Goal: Information Seeking & Learning: Learn about a topic

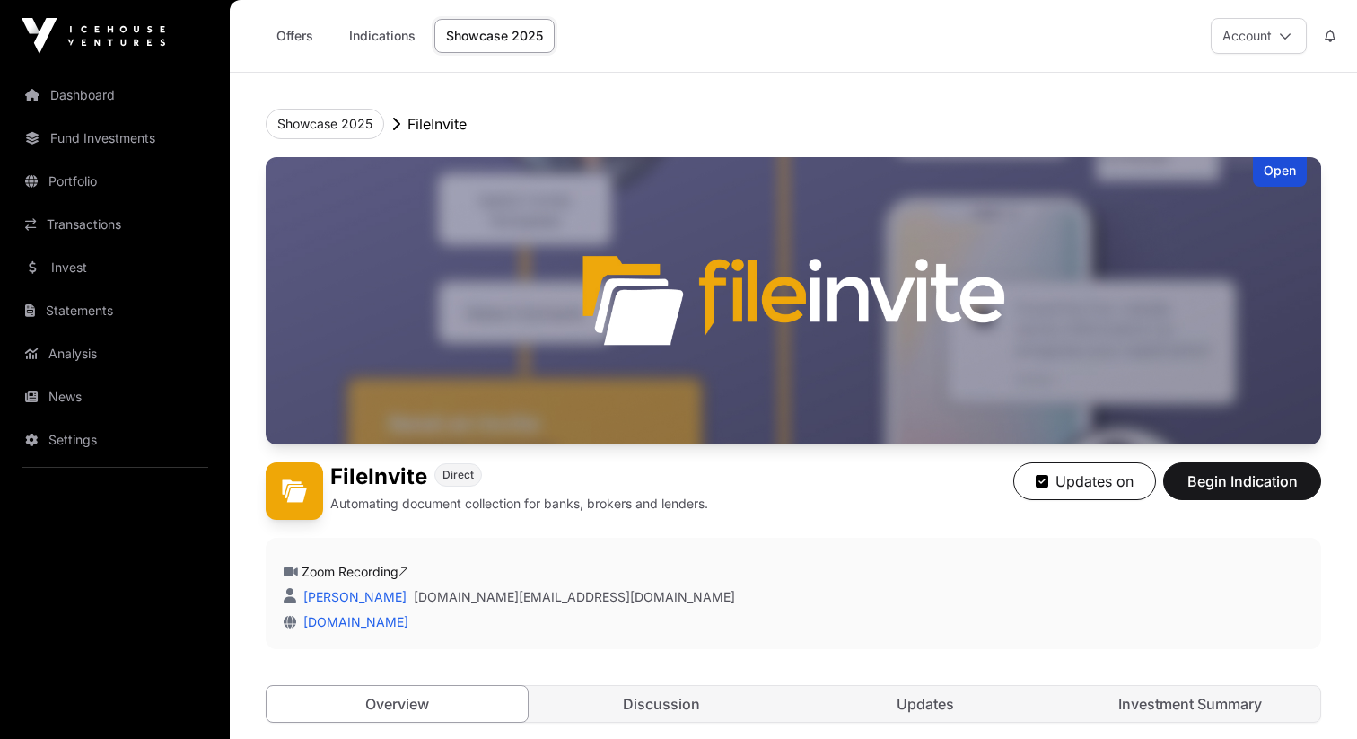
scroll to position [2600, 0]
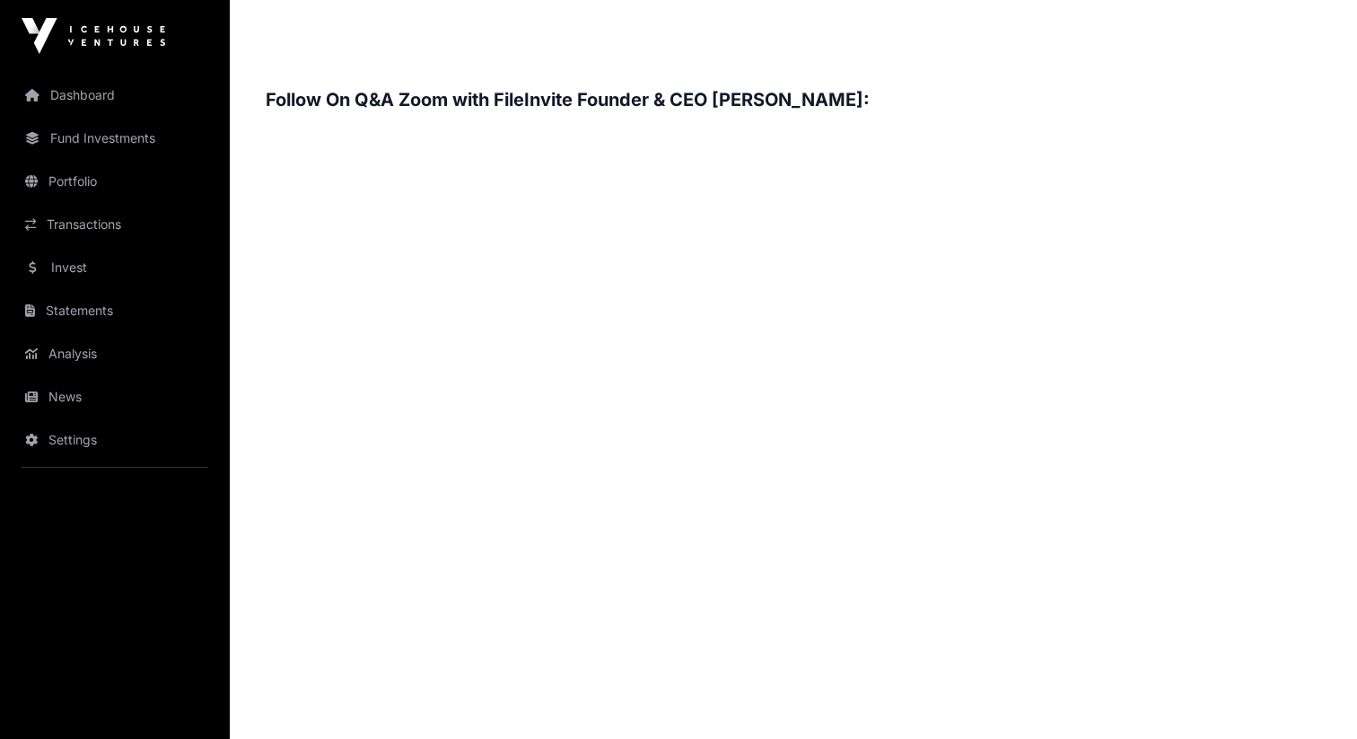
click at [820, 106] on h3 "Follow On Q&A Zoom with FileInvite Founder & CEO [PERSON_NAME]:" at bounding box center [793, 99] width 1055 height 29
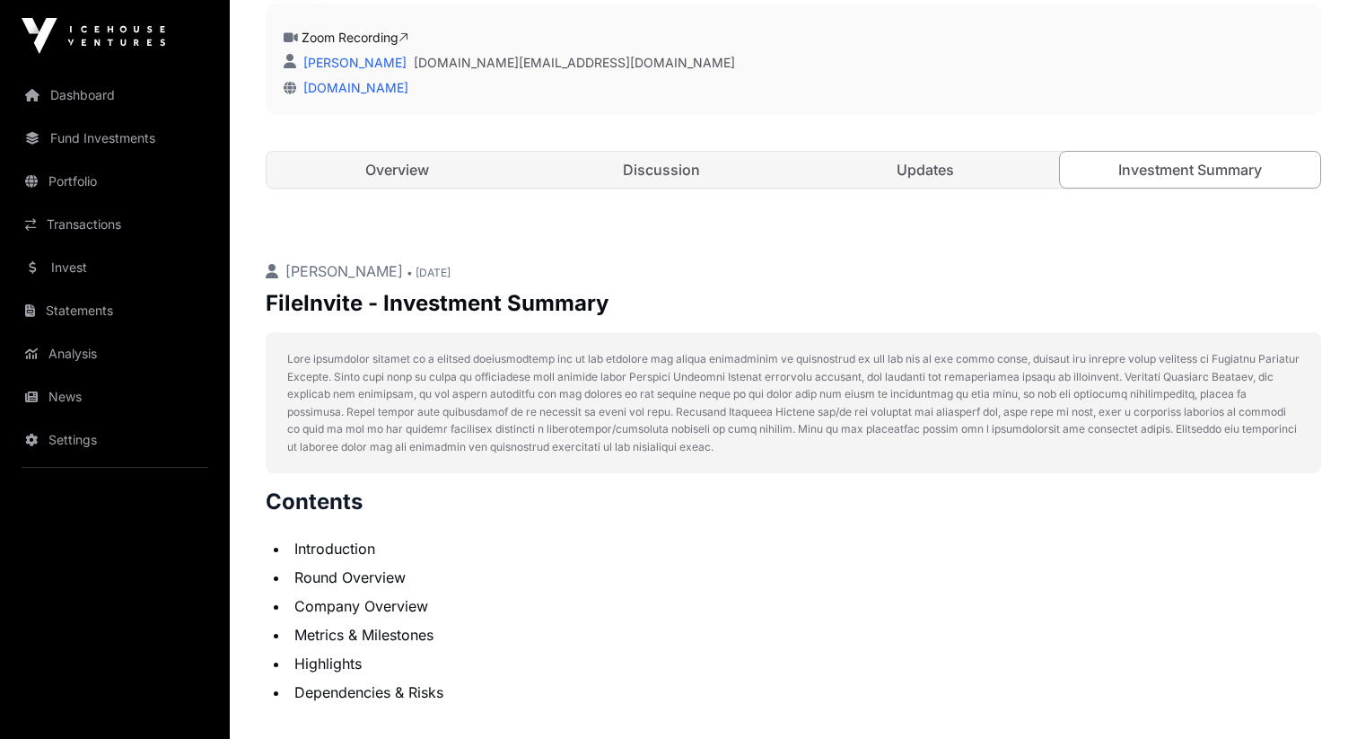
scroll to position [387, 0]
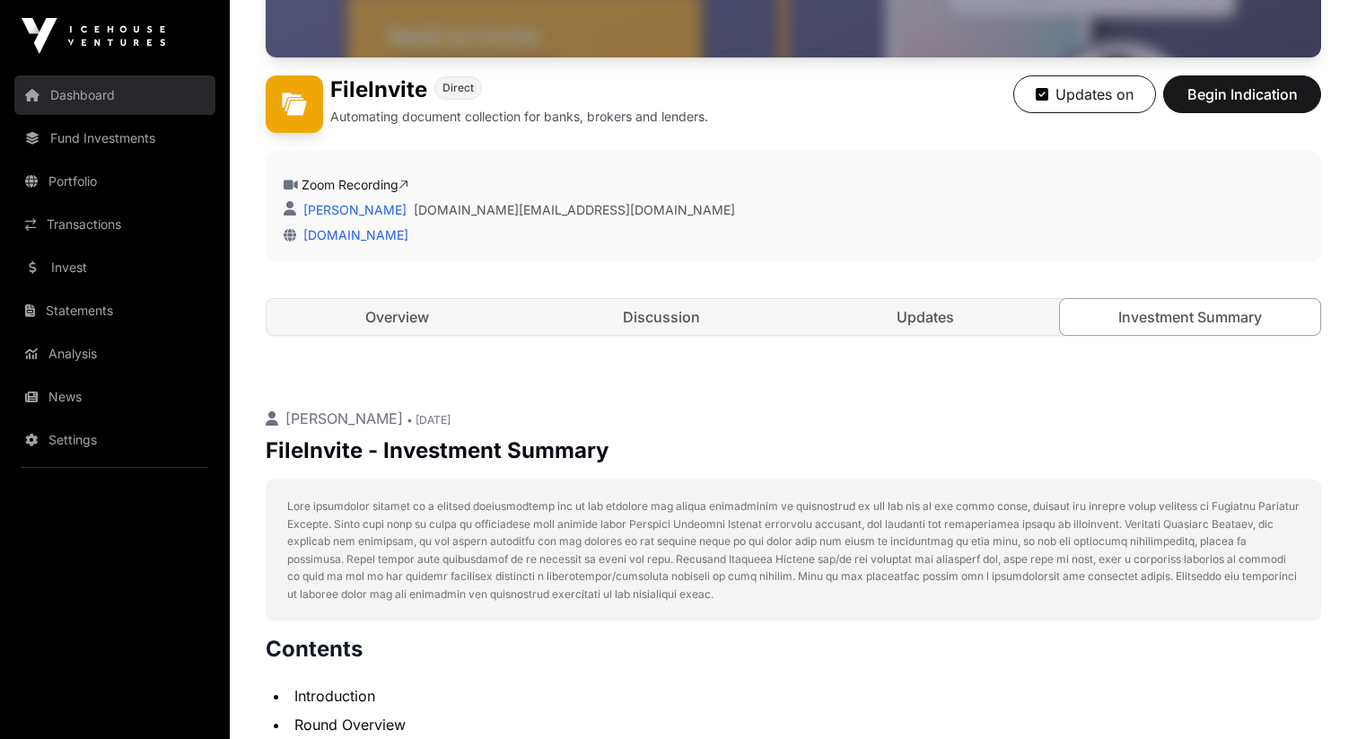
click at [103, 83] on link "Dashboard" at bounding box center [114, 94] width 201 height 39
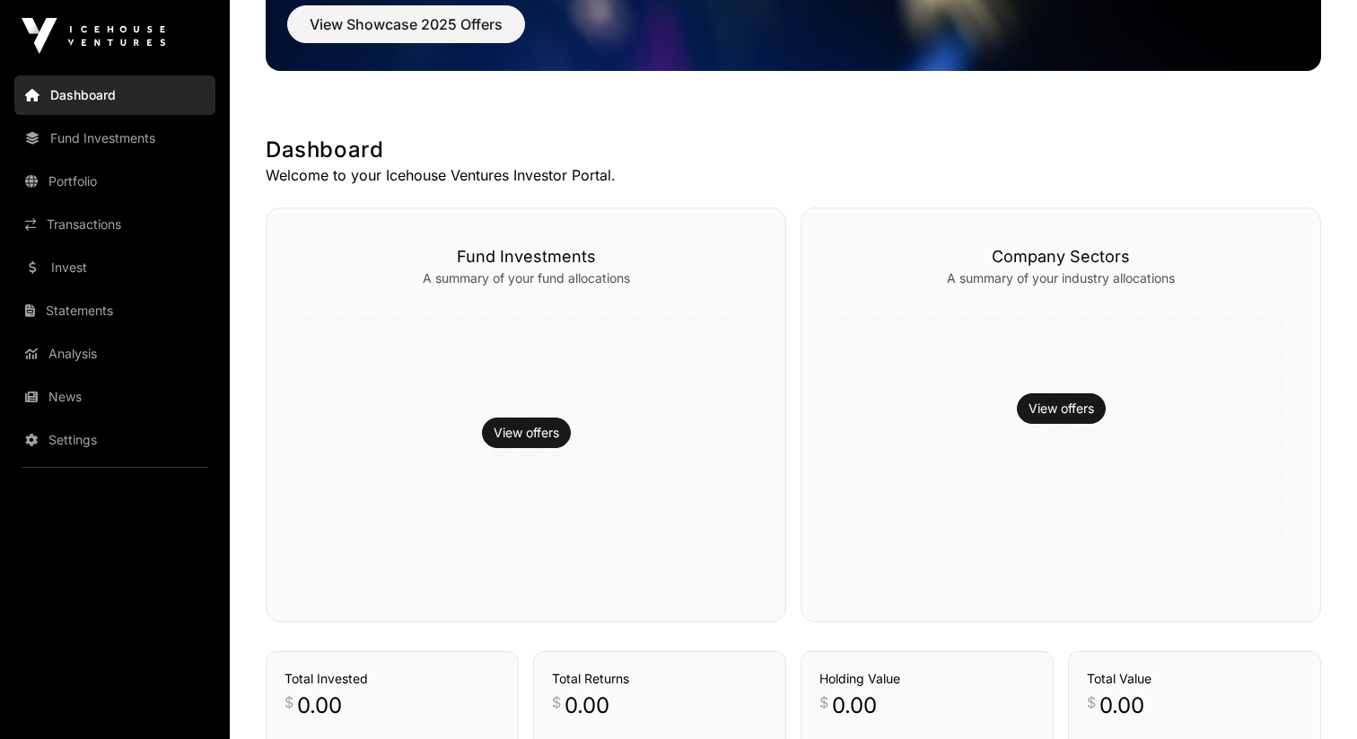
scroll to position [553, 0]
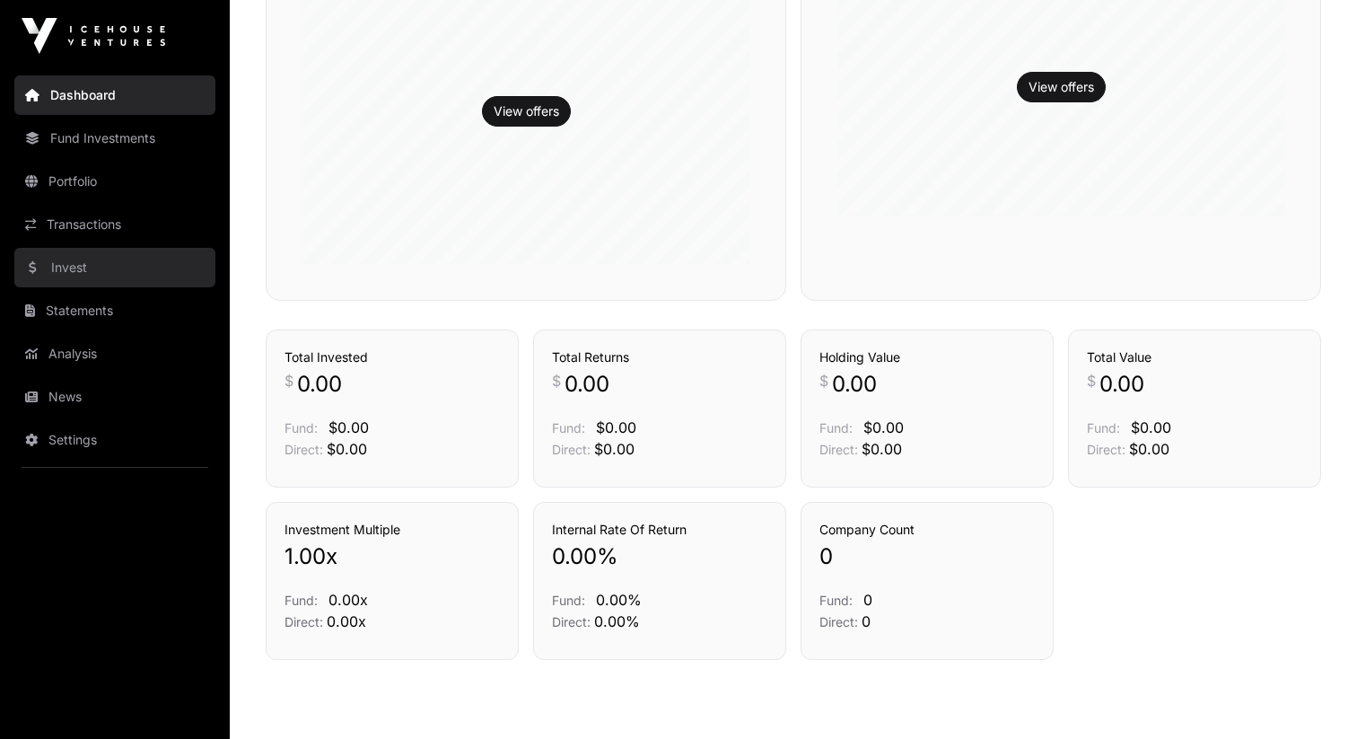
click at [101, 283] on link "Invest" at bounding box center [114, 267] width 201 height 39
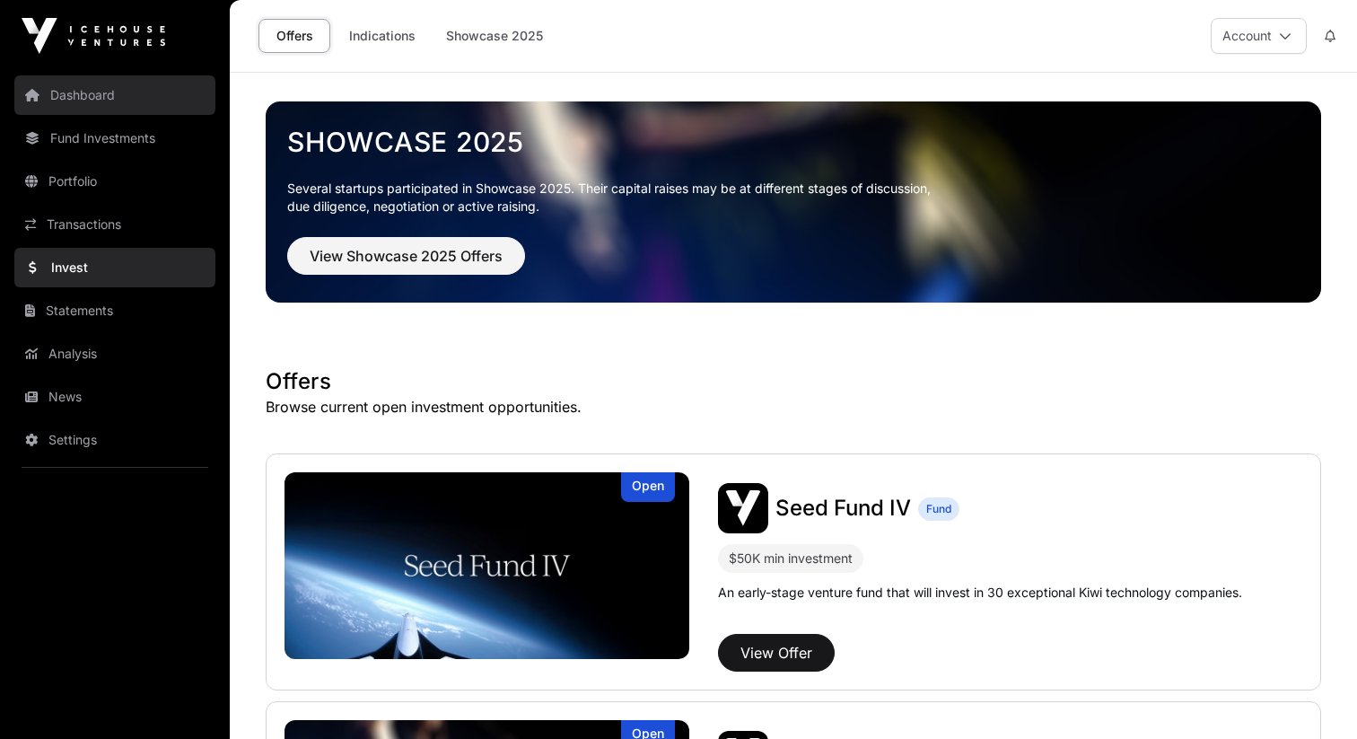
click at [68, 92] on link "Dashboard" at bounding box center [114, 94] width 201 height 39
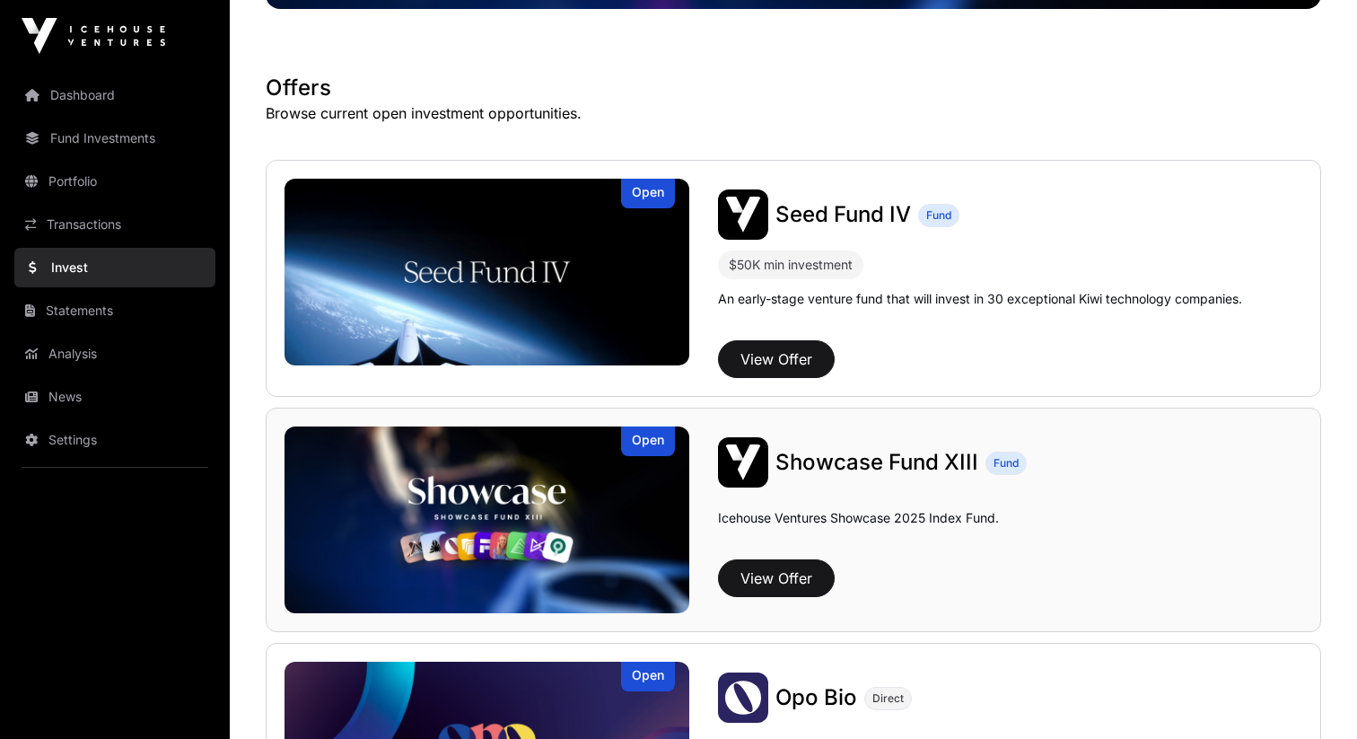
scroll to position [357, 0]
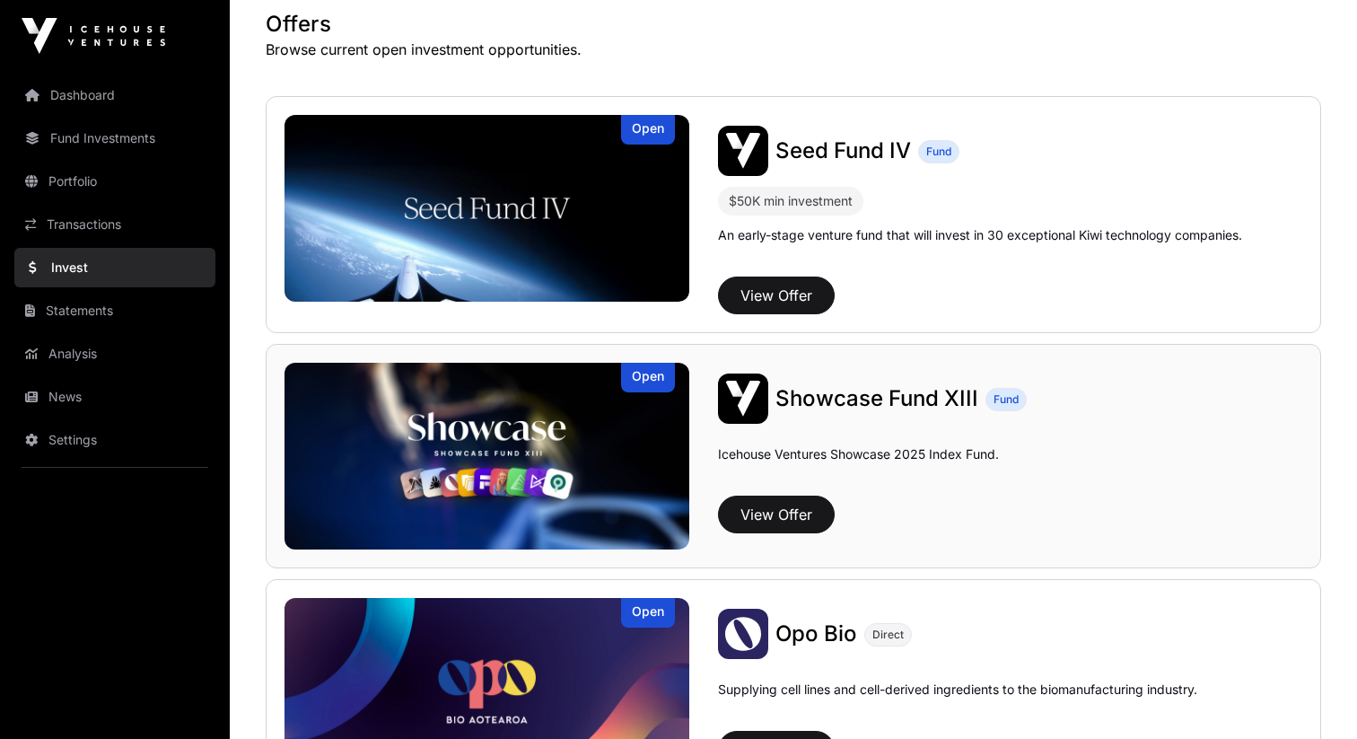
click at [840, 409] on span "Showcase Fund XIII" at bounding box center [876, 398] width 203 height 26
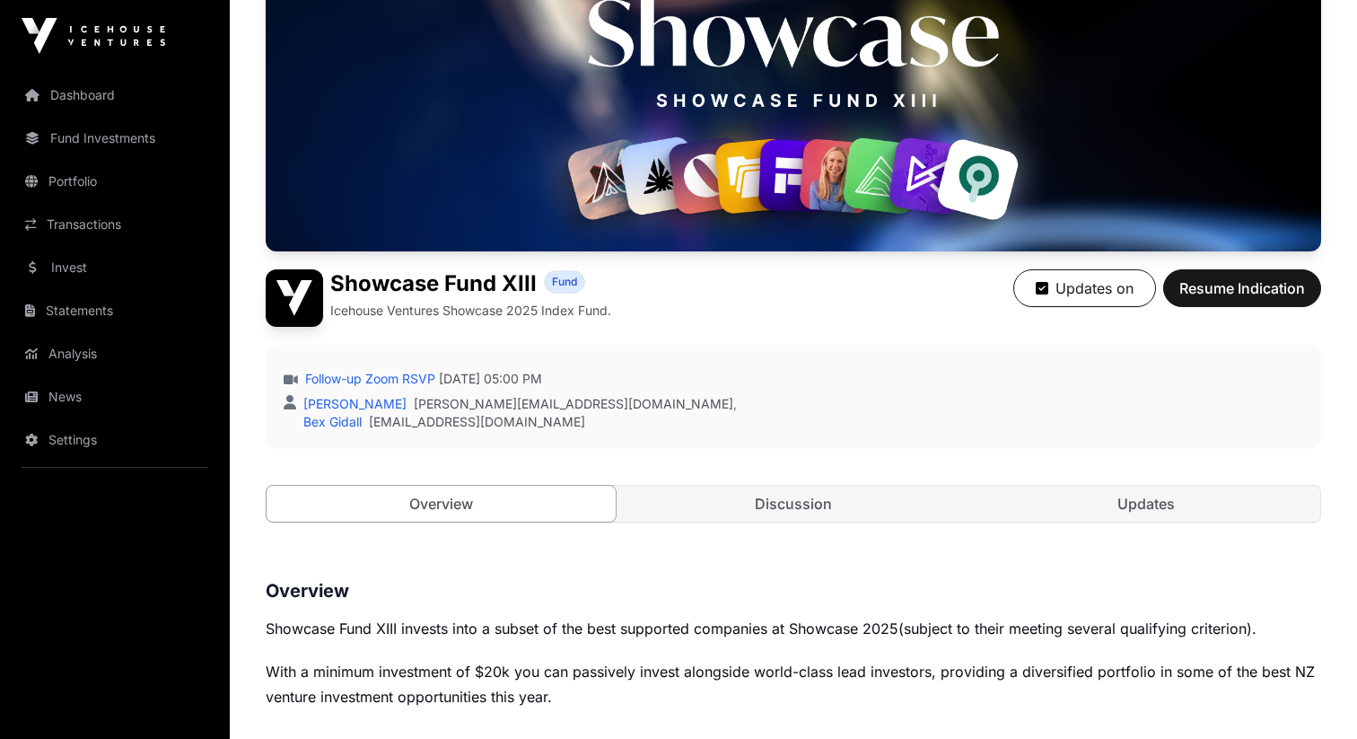
scroll to position [206, 0]
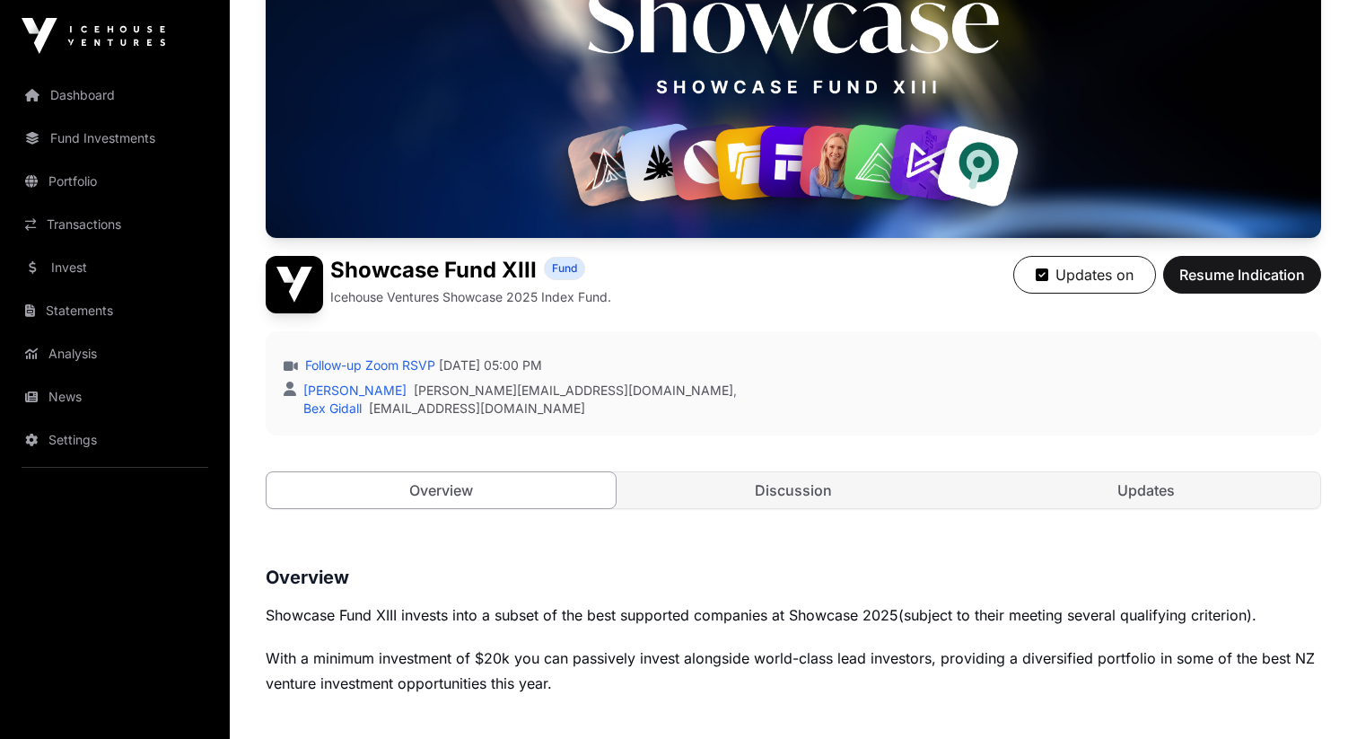
click at [787, 159] on img at bounding box center [793, 94] width 1055 height 287
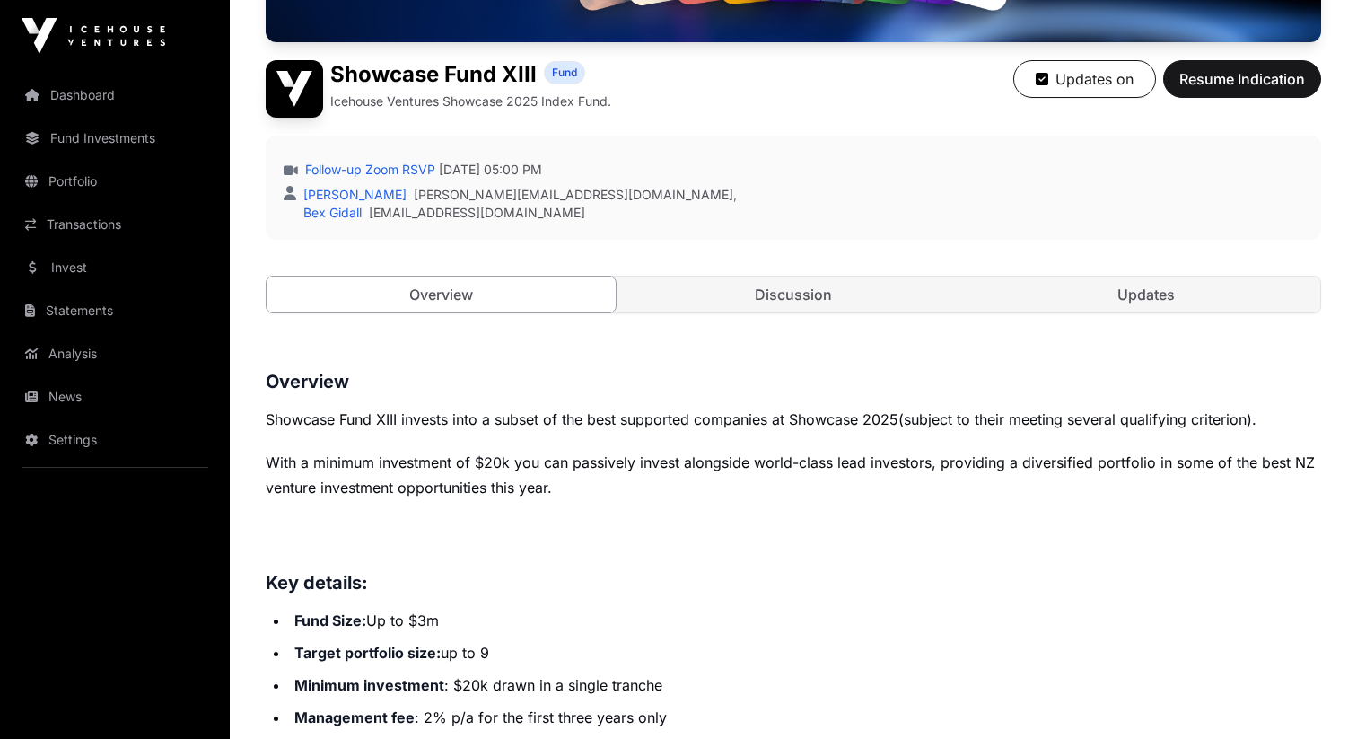
scroll to position [582, 0]
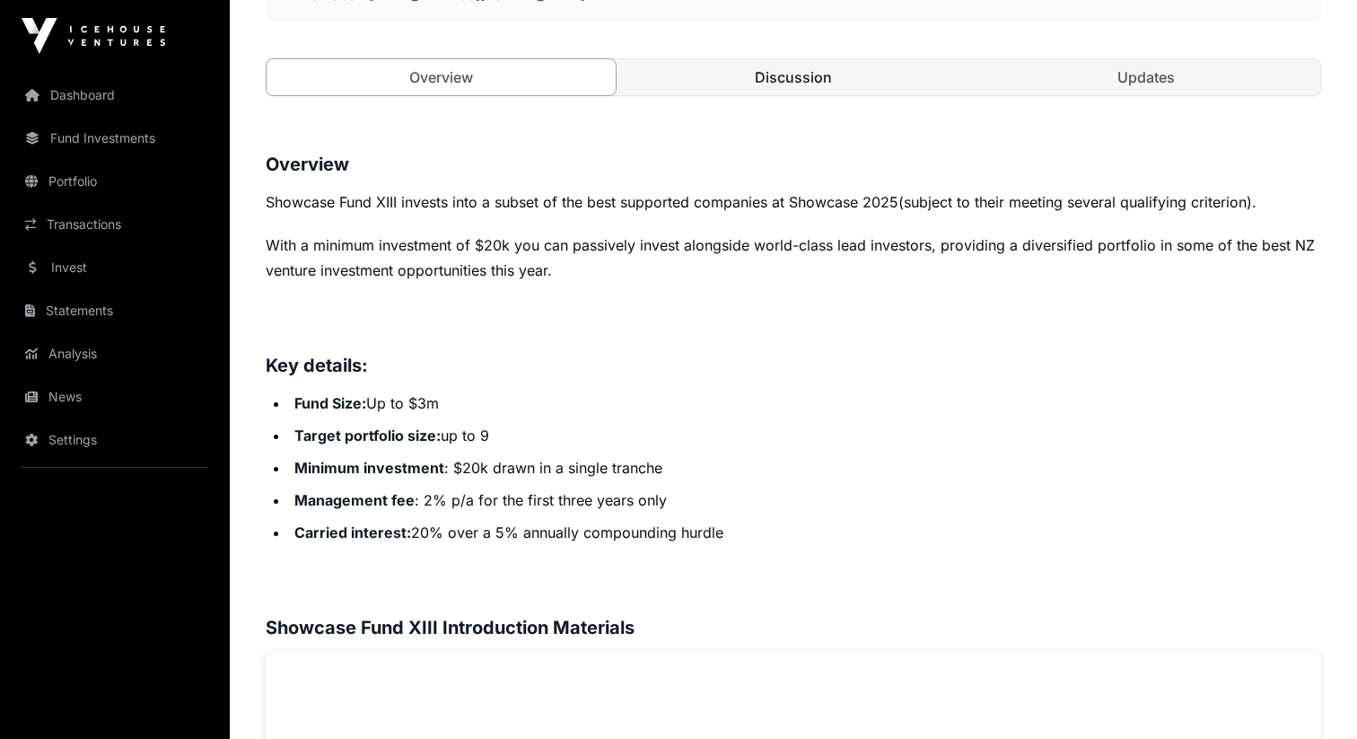
click at [767, 59] on link "Discussion" at bounding box center [793, 77] width 349 height 36
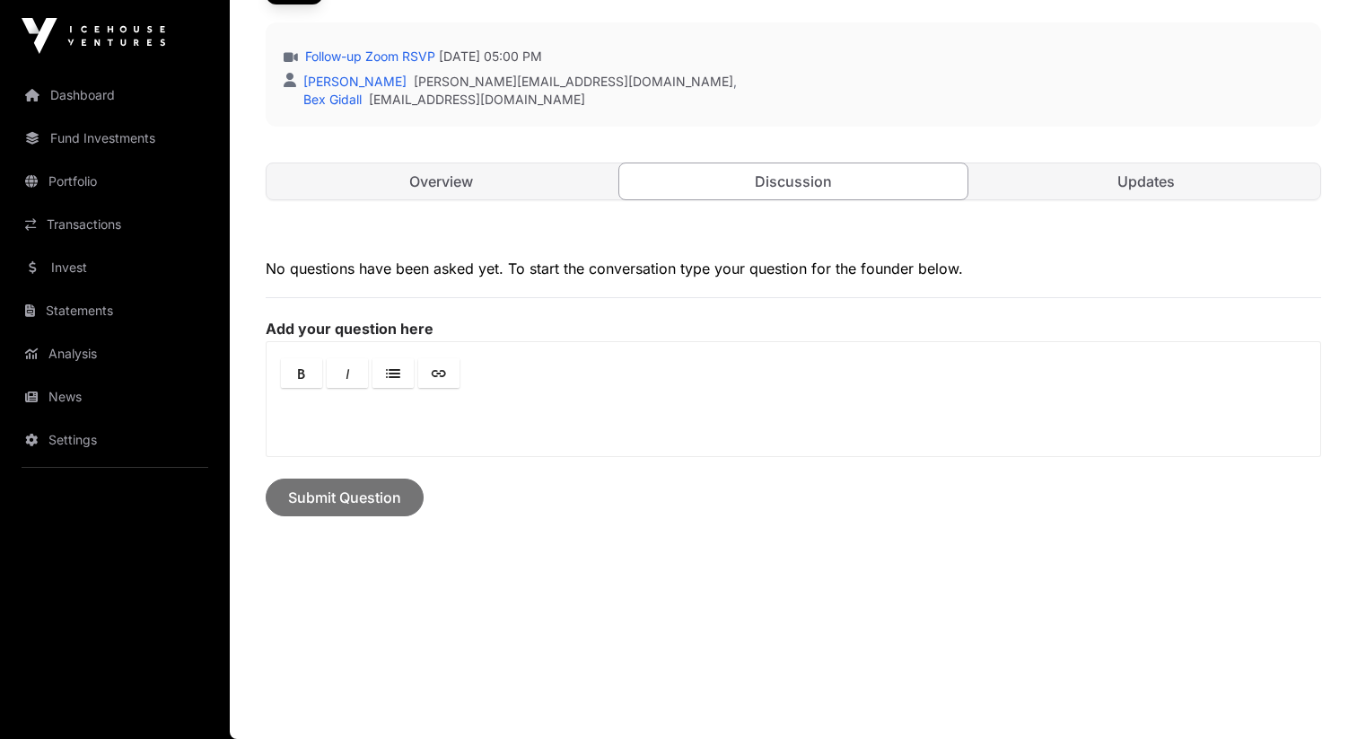
scroll to position [514, 0]
click at [450, 183] on link "Overview" at bounding box center [441, 182] width 349 height 36
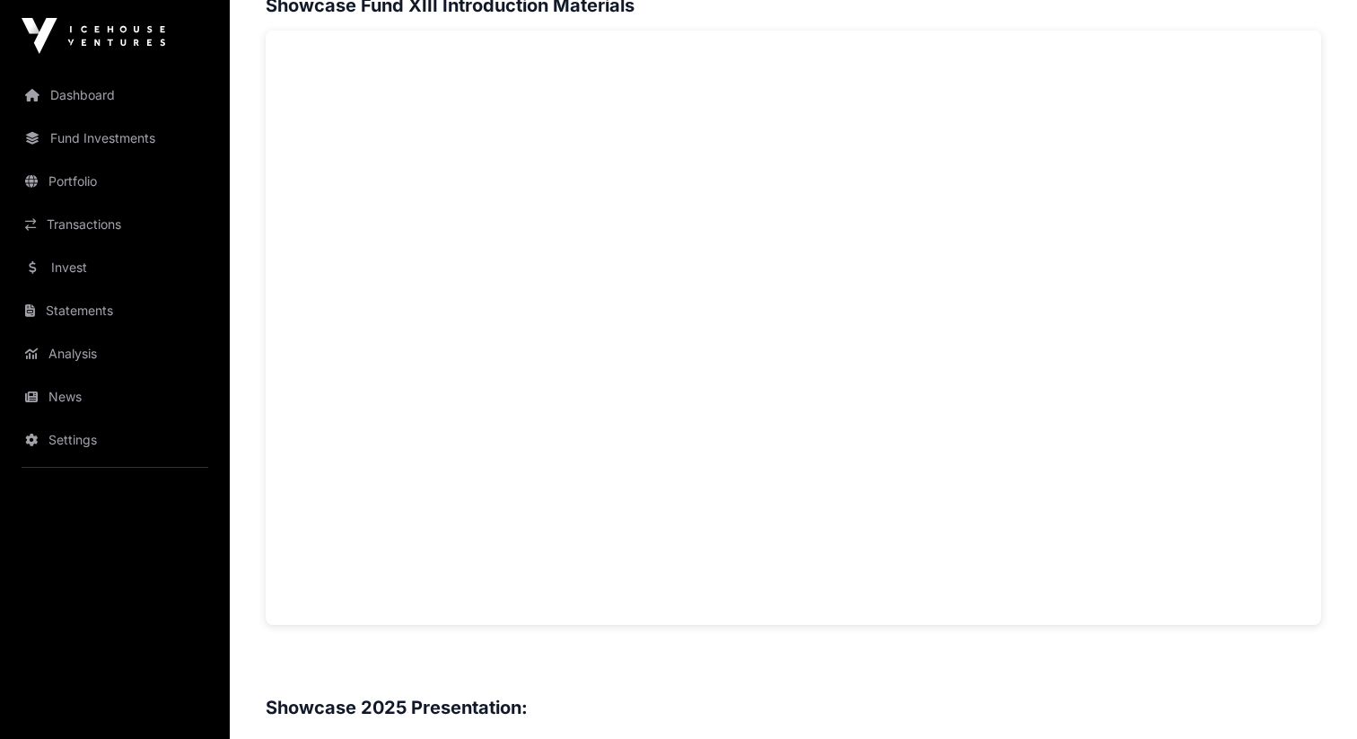
scroll to position [1205, 0]
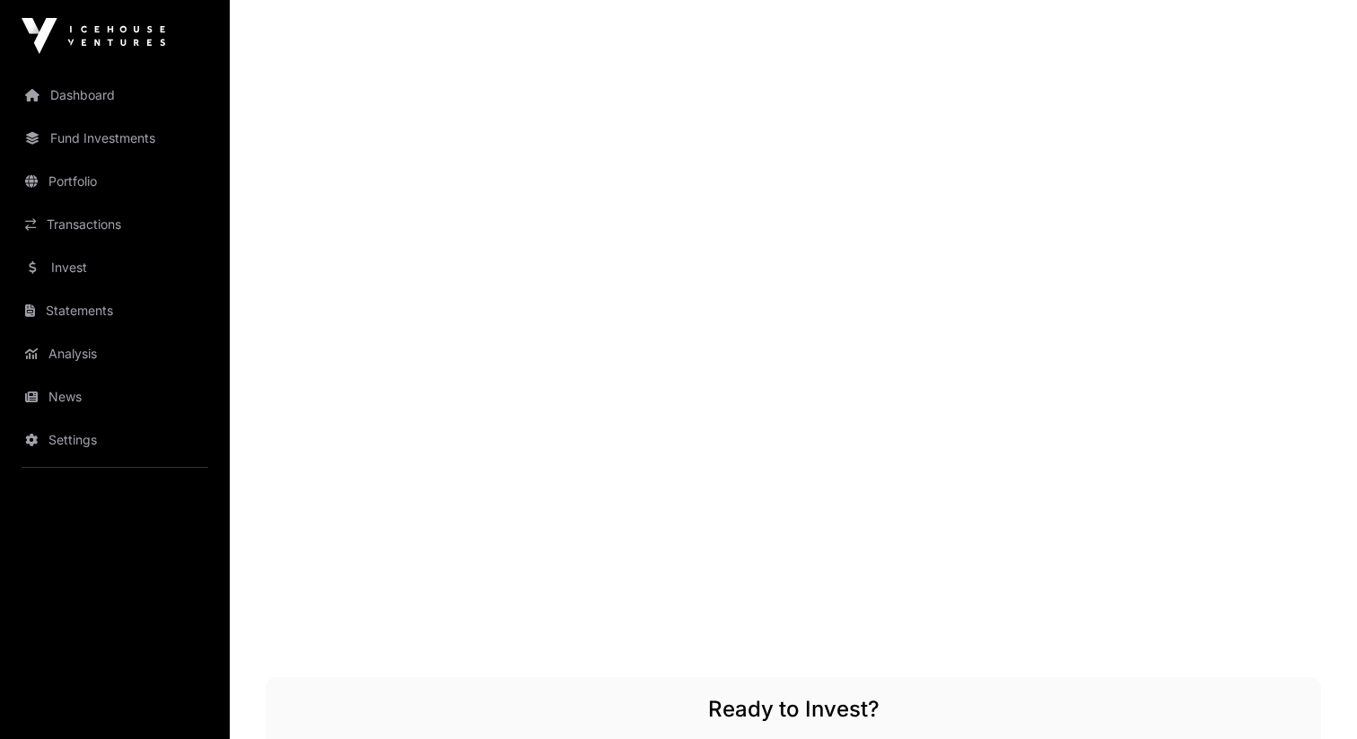
scroll to position [2927, 0]
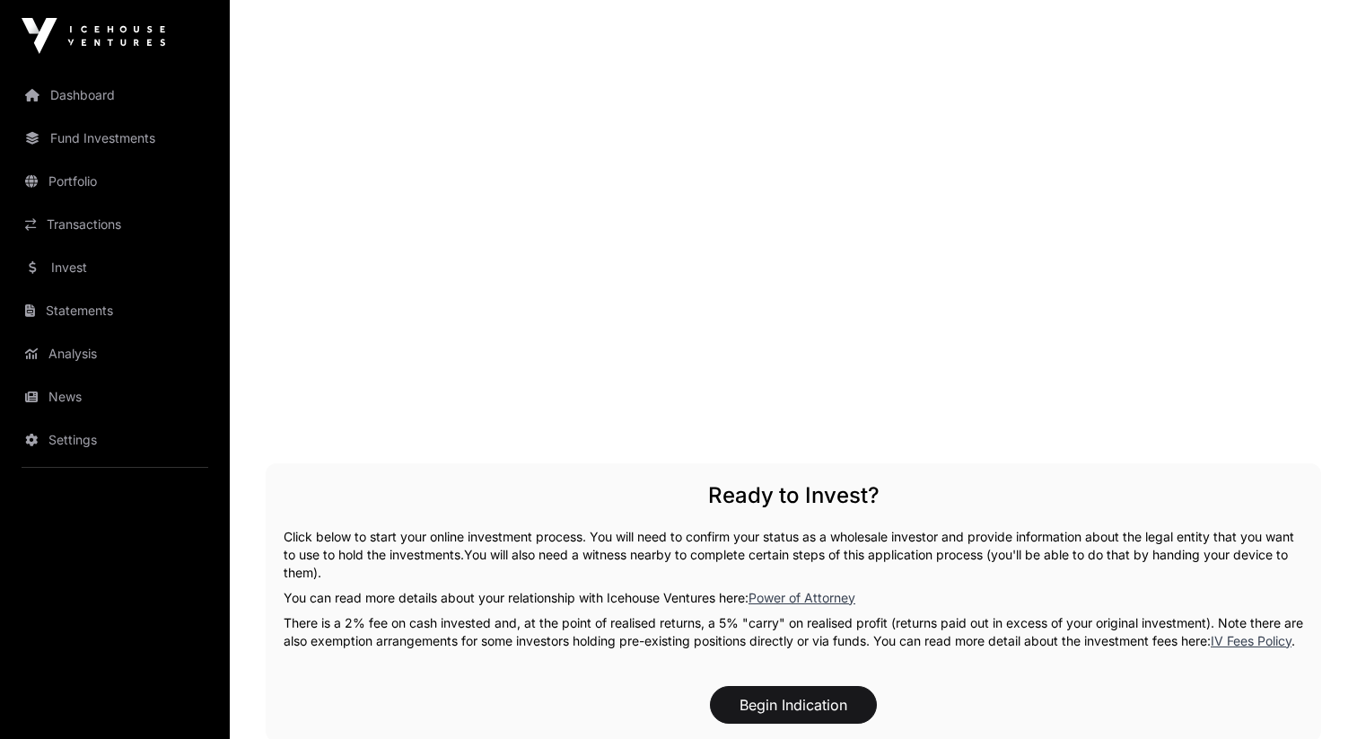
click at [1307, 463] on div "Ready to Invest? Click below to start your online investment process. You will …" at bounding box center [793, 602] width 1055 height 278
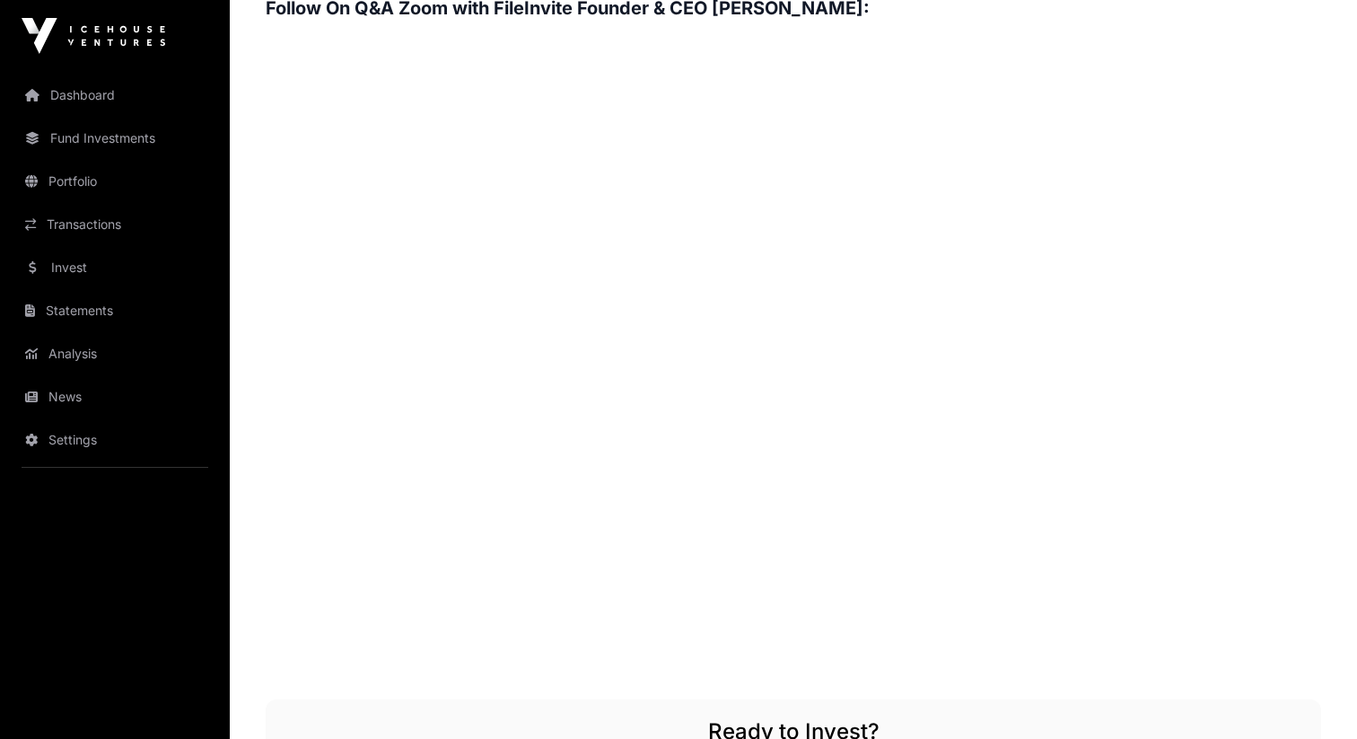
scroll to position [2668, 0]
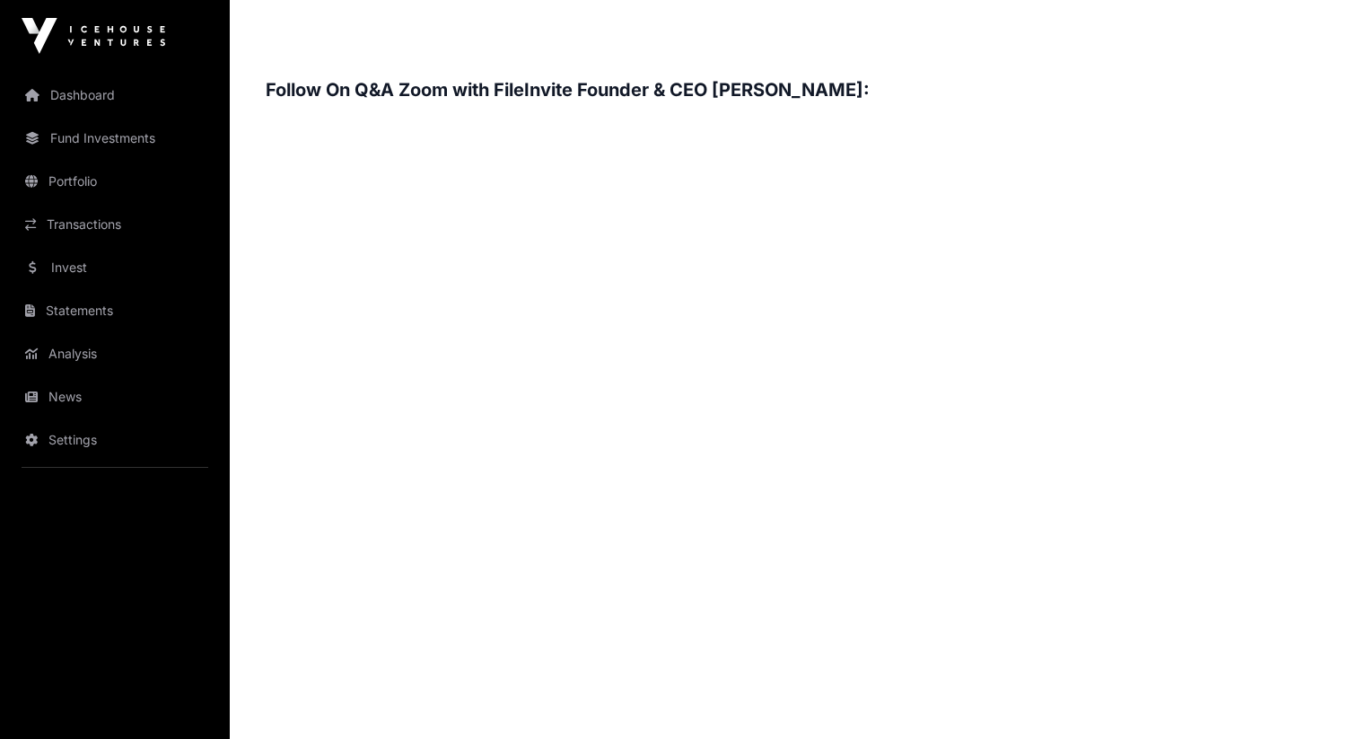
scroll to position [2608, 0]
click at [787, 87] on h3 "Follow On Q&A Zoom with FileInvite Founder & CEO [PERSON_NAME]:" at bounding box center [793, 91] width 1055 height 29
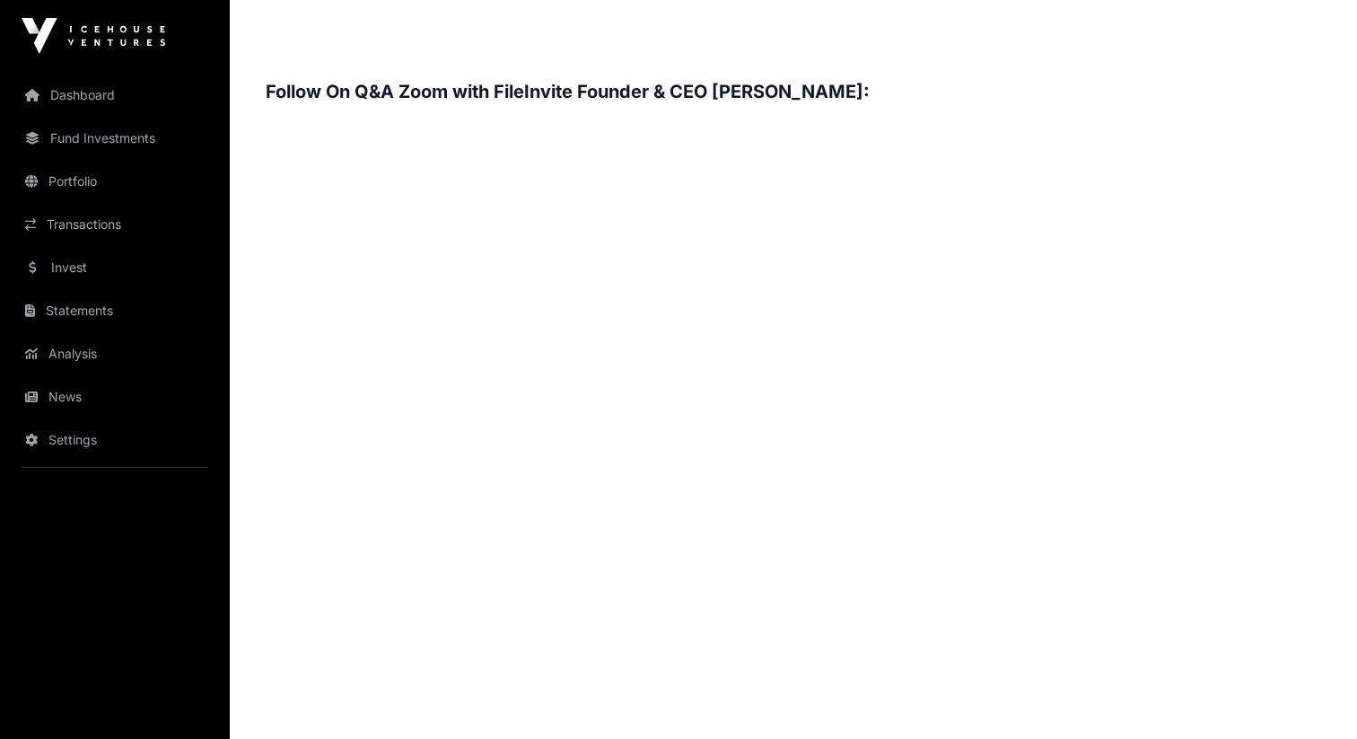
click at [837, 83] on h3 "Follow On Q&A Zoom with FileInvite Founder & CEO [PERSON_NAME]:" at bounding box center [793, 91] width 1055 height 29
click at [797, 82] on h3 "Follow On Q&A Zoom with FileInvite Founder & CEO [PERSON_NAME]:" at bounding box center [793, 91] width 1055 height 29
click at [822, 85] on h3 "Follow On Q&A Zoom with FileInvite Founder & CEO [PERSON_NAME]:" at bounding box center [793, 91] width 1055 height 29
click at [812, 95] on h3 "Follow On Q&A Zoom with FileInvite Founder & CEO [PERSON_NAME]:" at bounding box center [793, 91] width 1055 height 29
click at [738, 96] on h3 "Follow On Q&A Zoom with FileInvite Founder & CEO [PERSON_NAME]:" at bounding box center [793, 91] width 1055 height 29
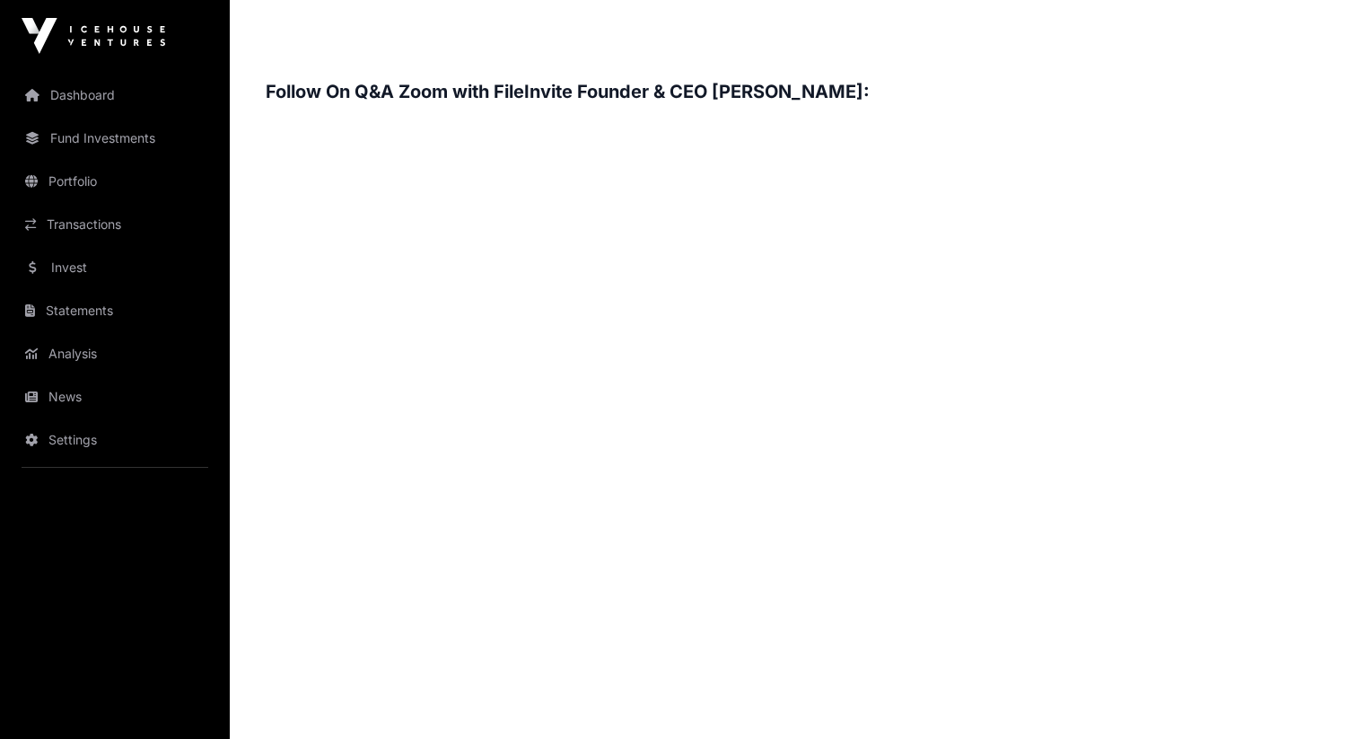
click at [802, 93] on h3 "Follow On Q&A Zoom with FileInvite Founder & CEO [PERSON_NAME]:" at bounding box center [793, 91] width 1055 height 29
click at [783, 85] on h3 "Follow On Q&A Zoom with FileInvite Founder & CEO [PERSON_NAME]:" at bounding box center [793, 91] width 1055 height 29
click at [738, 92] on h3 "Follow On Q&A Zoom with FileInvite Founder & CEO [PERSON_NAME]:" at bounding box center [793, 91] width 1055 height 29
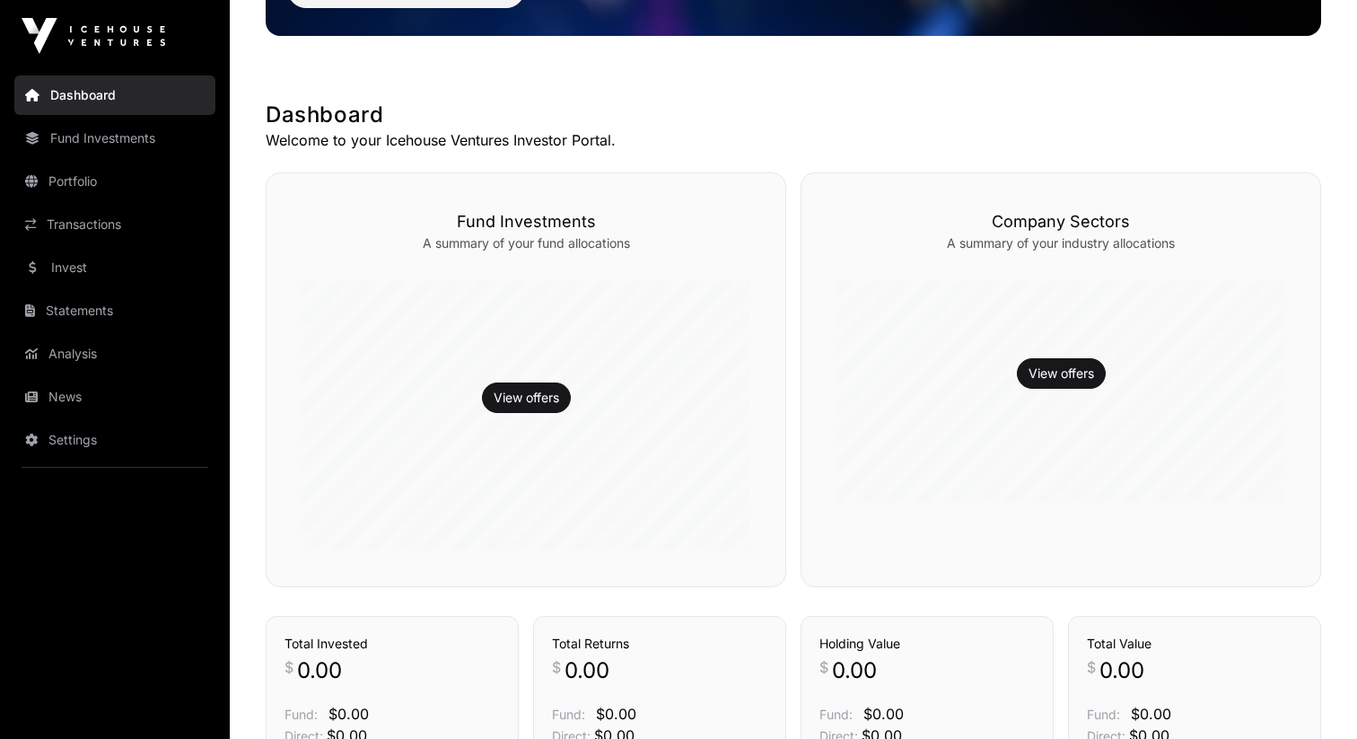
scroll to position [274, 0]
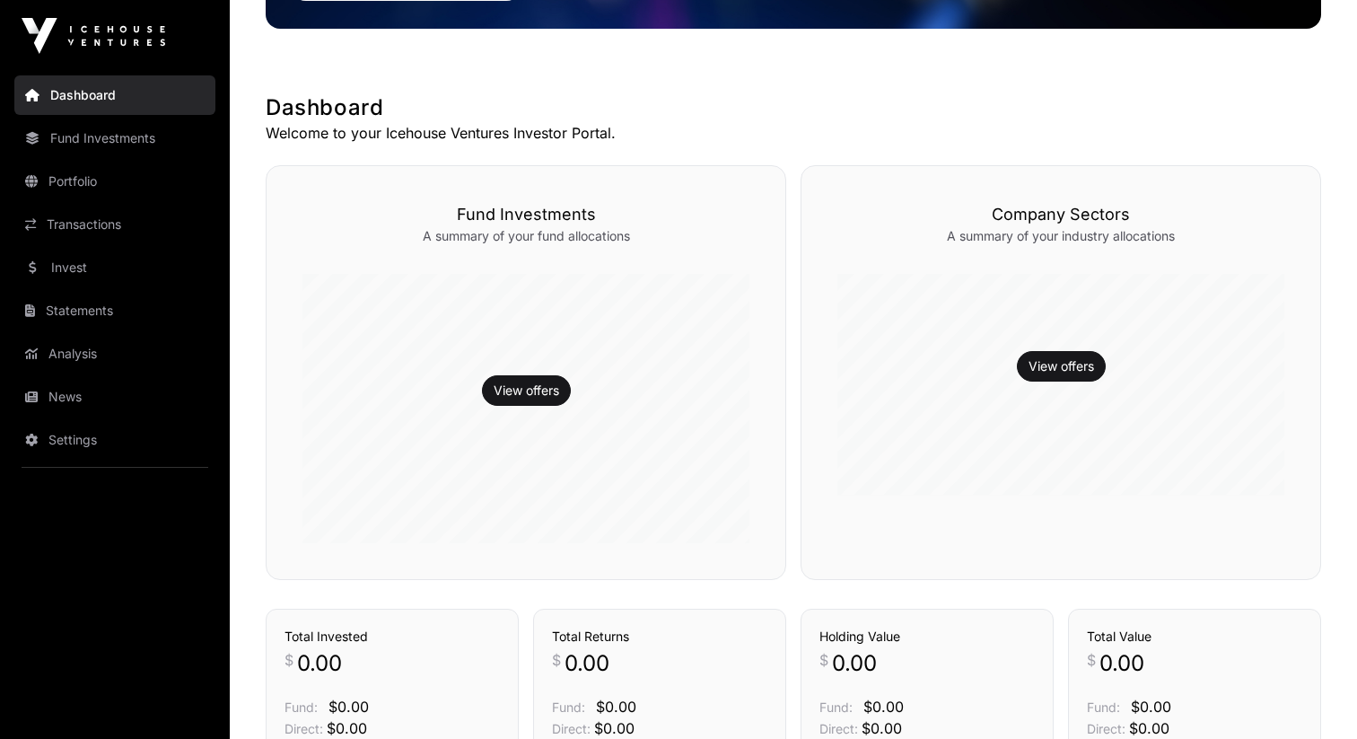
click at [978, 241] on p "A summary of your industry allocations" at bounding box center [1060, 236] width 447 height 18
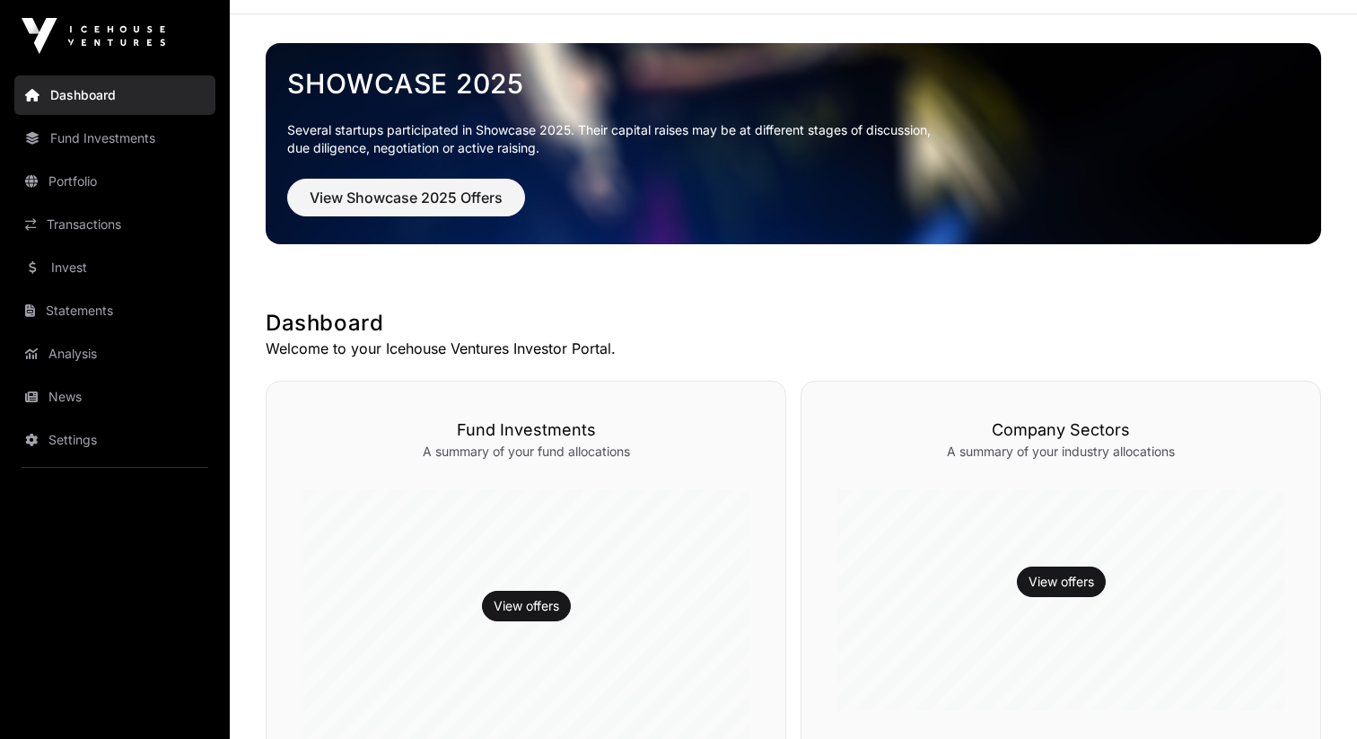
scroll to position [18, 0]
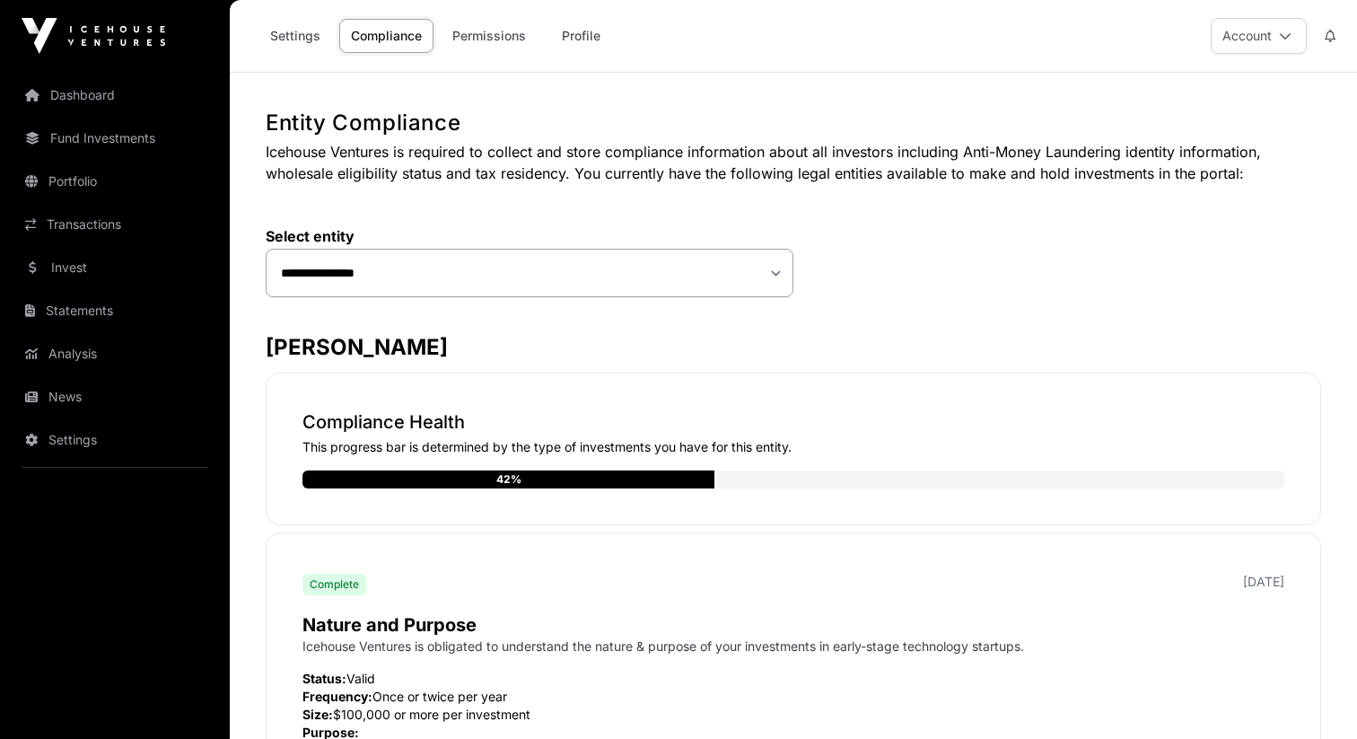
scroll to position [363, 0]
